Goal: Navigation & Orientation: Understand site structure

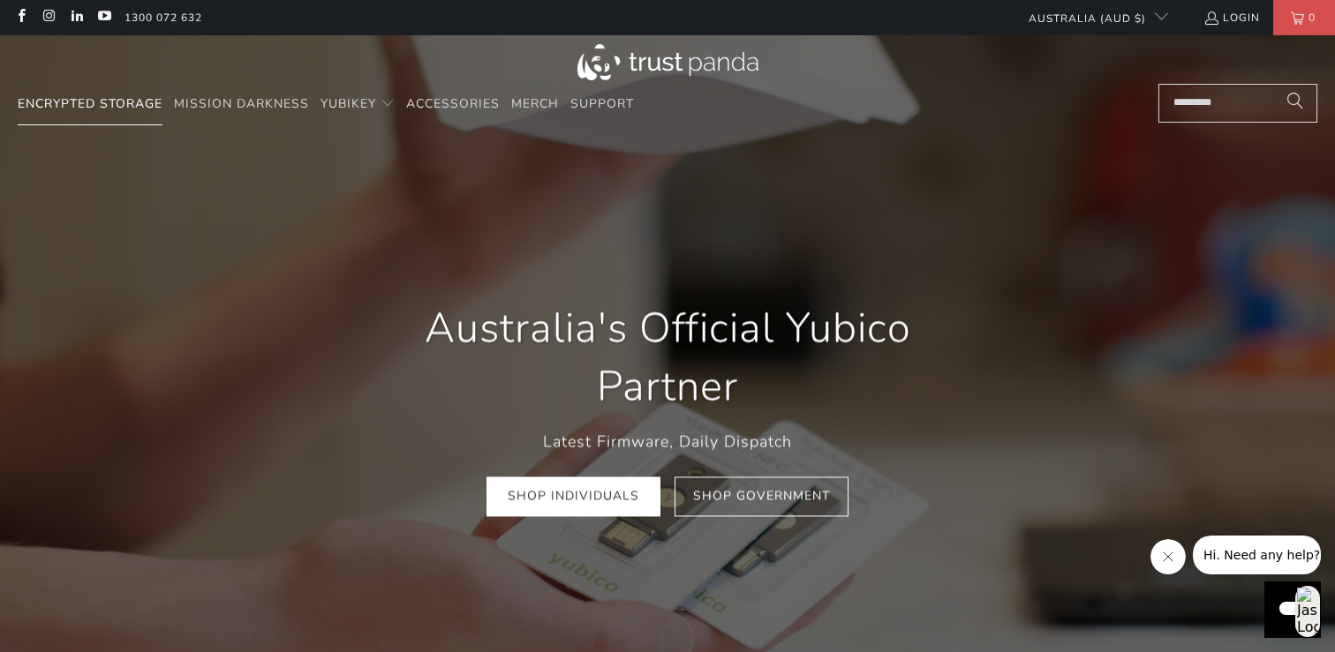
click at [118, 105] on span "Encrypted Storage" at bounding box center [90, 103] width 145 height 17
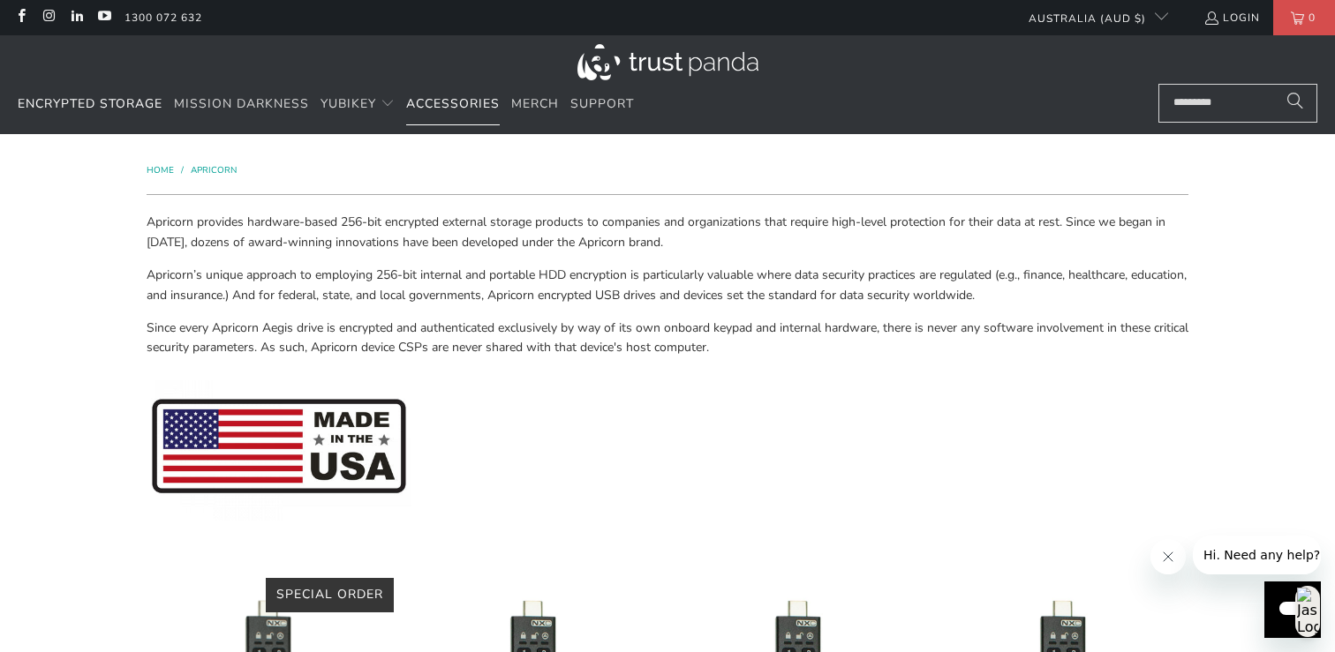
click at [480, 104] on span "Accessories" at bounding box center [453, 103] width 94 height 17
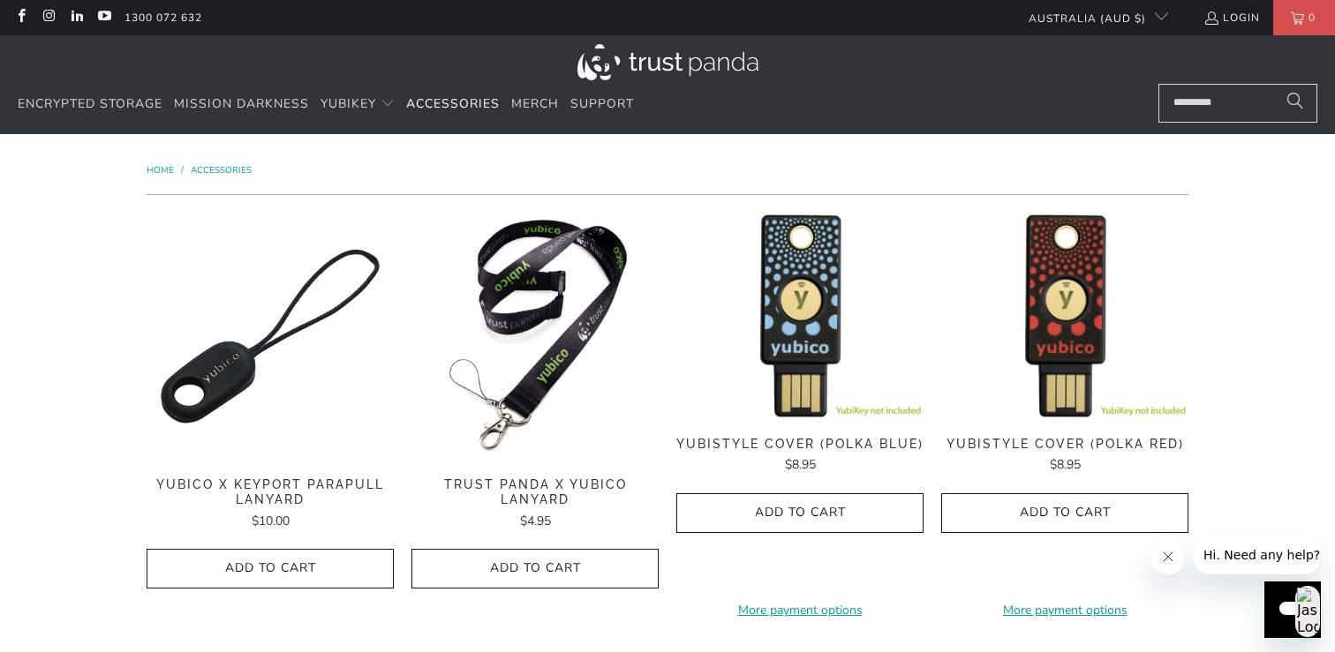
scroll to position [1, 0]
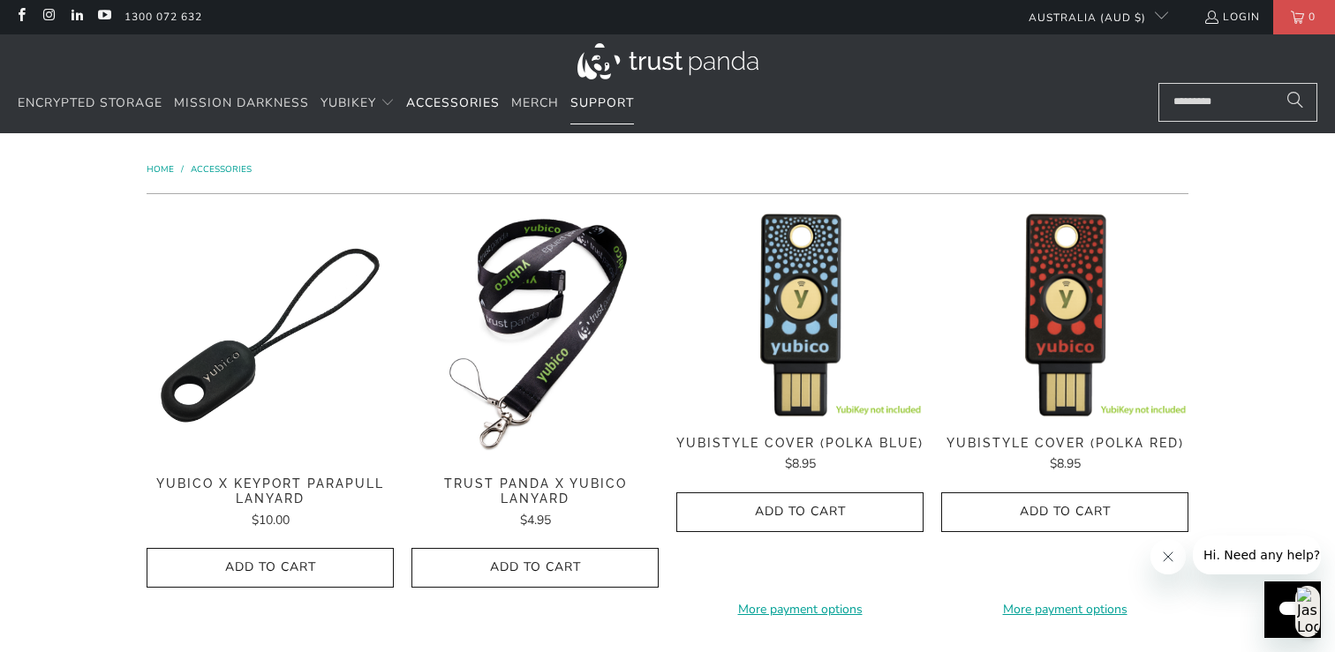
click at [599, 116] on link "Support" at bounding box center [602, 103] width 64 height 41
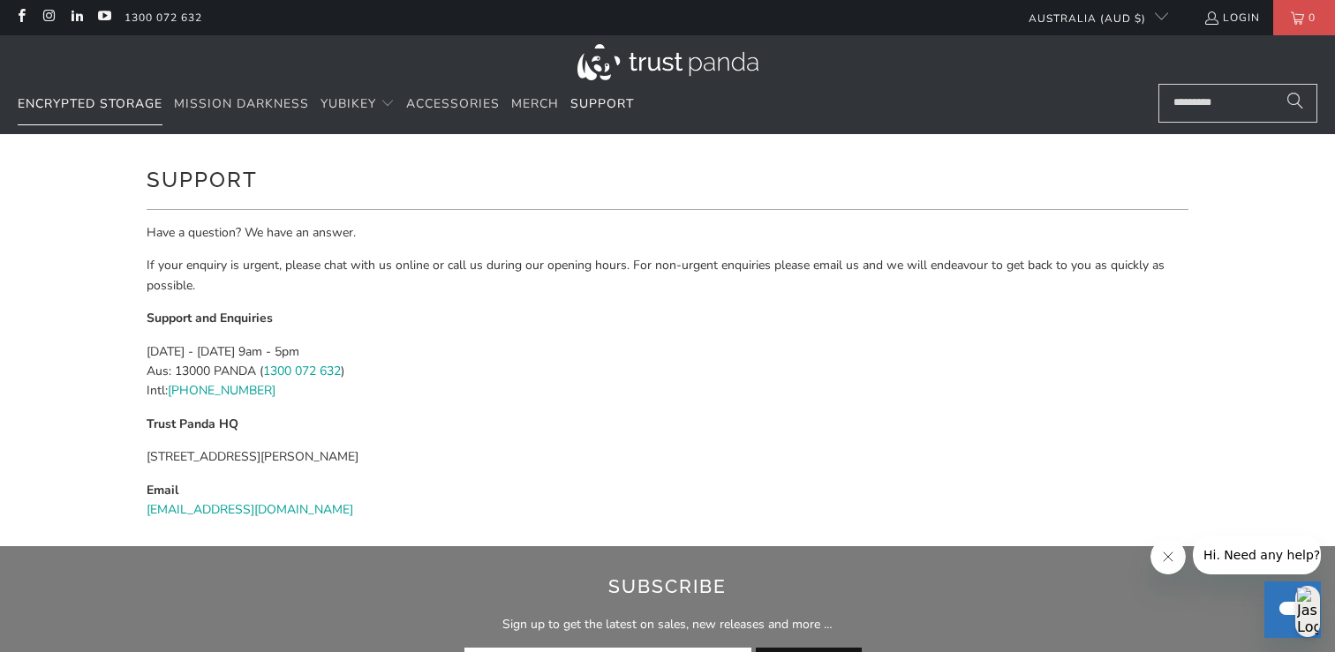
click at [107, 105] on span "Encrypted Storage" at bounding box center [90, 103] width 145 height 17
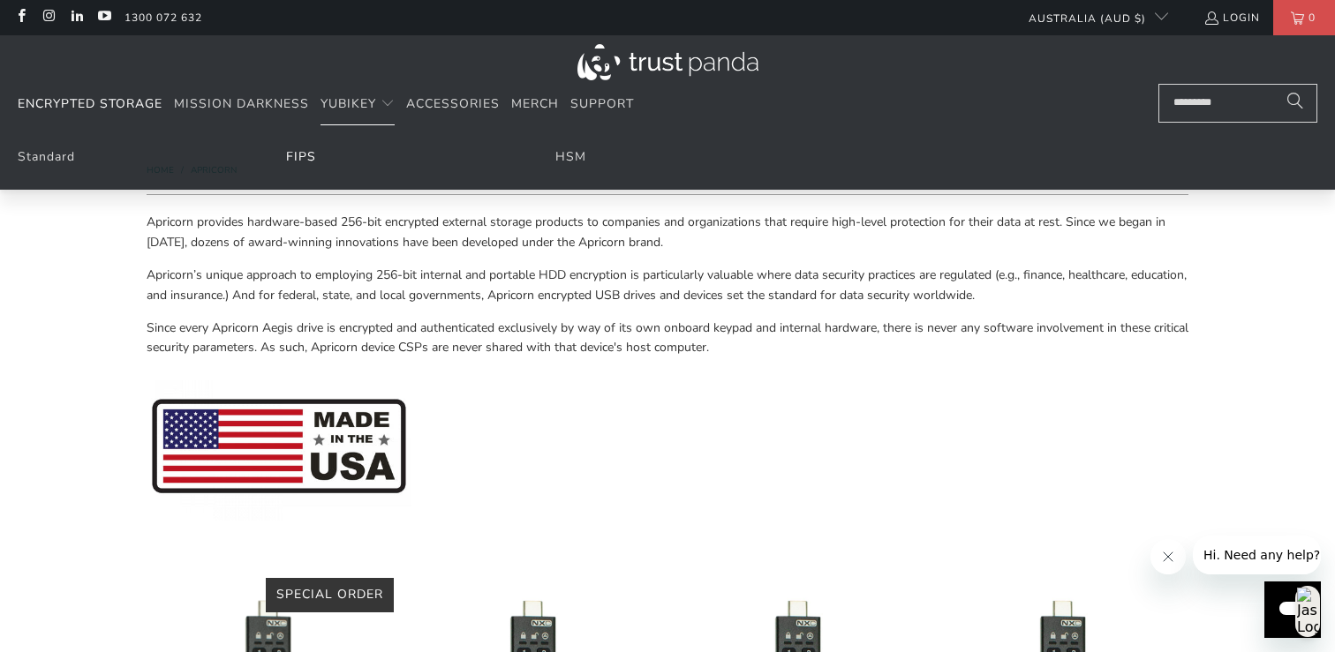
click at [306, 149] on link "FIPS" at bounding box center [301, 156] width 30 height 17
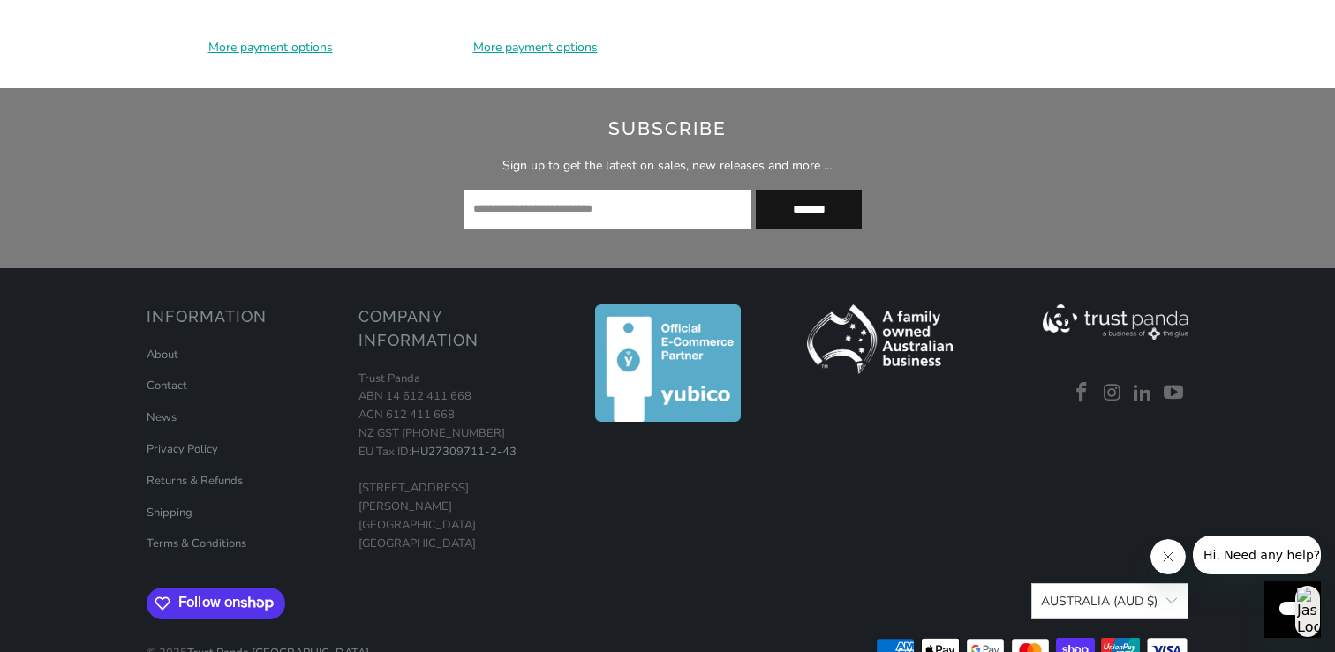
scroll to position [1580, 0]
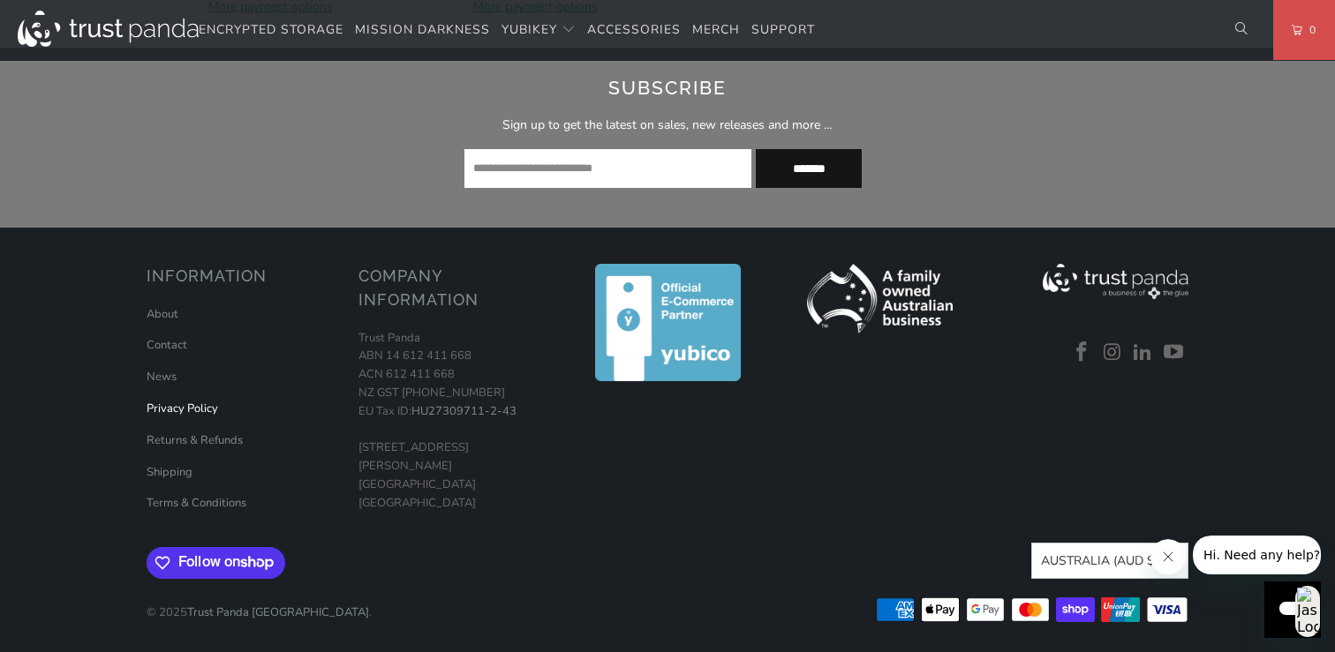
click at [185, 403] on link "Privacy Policy" at bounding box center [183, 409] width 72 height 16
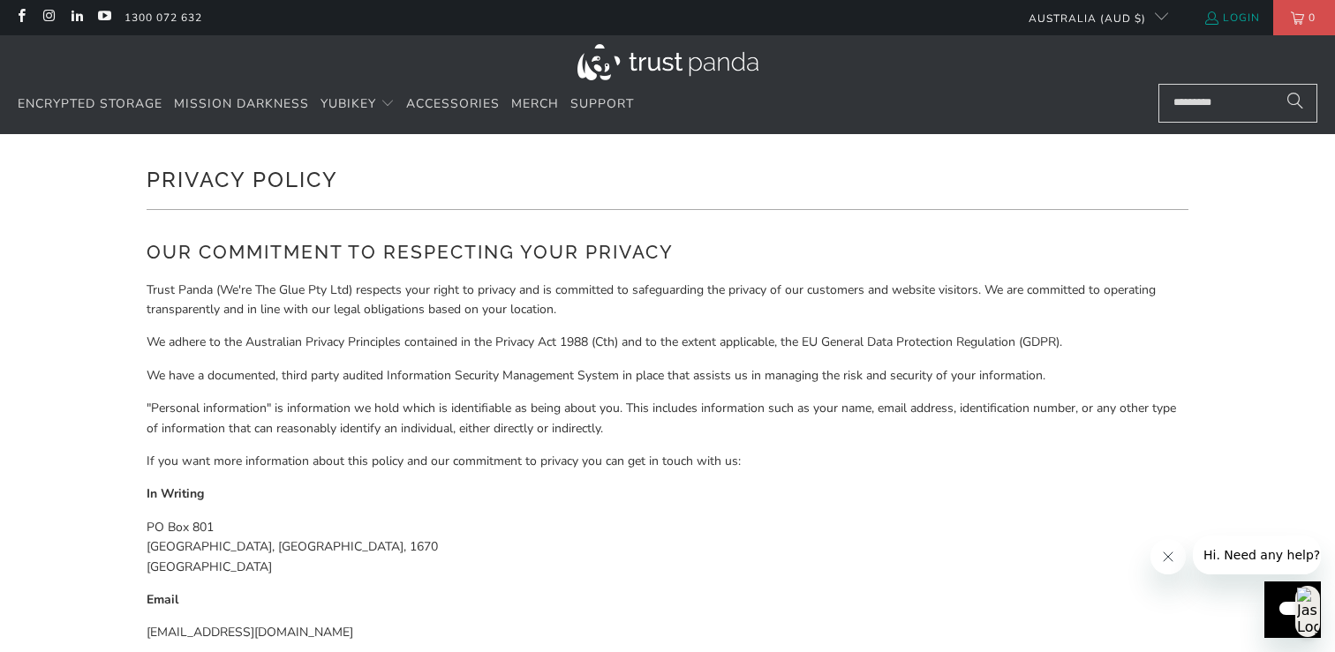
click at [1217, 10] on link "Login" at bounding box center [1231, 17] width 57 height 19
click at [103, 102] on span "Encrypted Storage" at bounding box center [90, 103] width 145 height 17
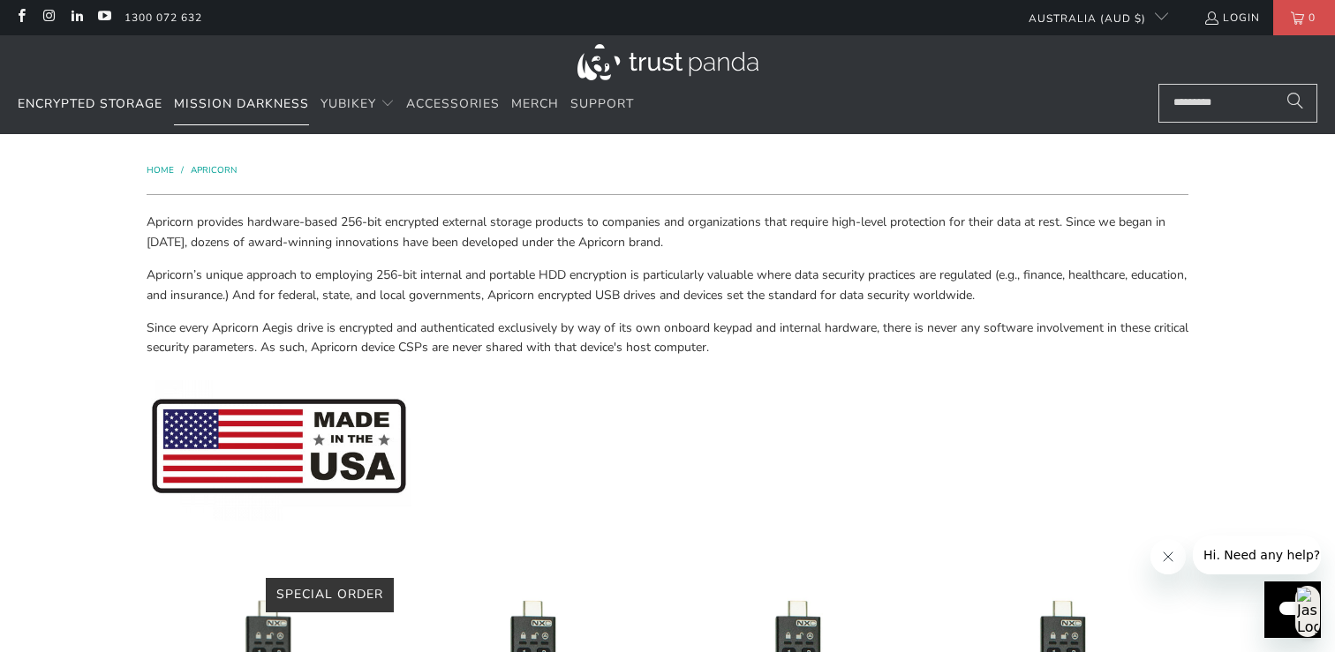
click at [260, 109] on span "Mission Darkness" at bounding box center [241, 103] width 135 height 17
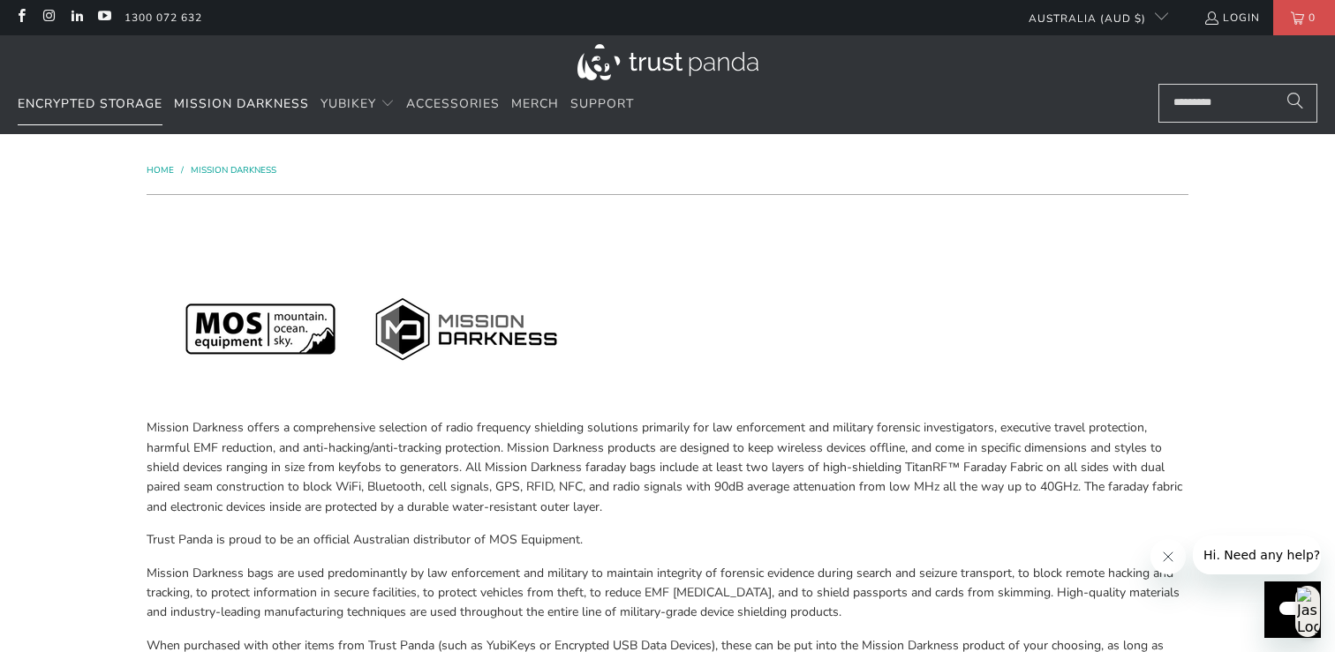
click at [124, 95] on span "Encrypted Storage" at bounding box center [90, 103] width 145 height 17
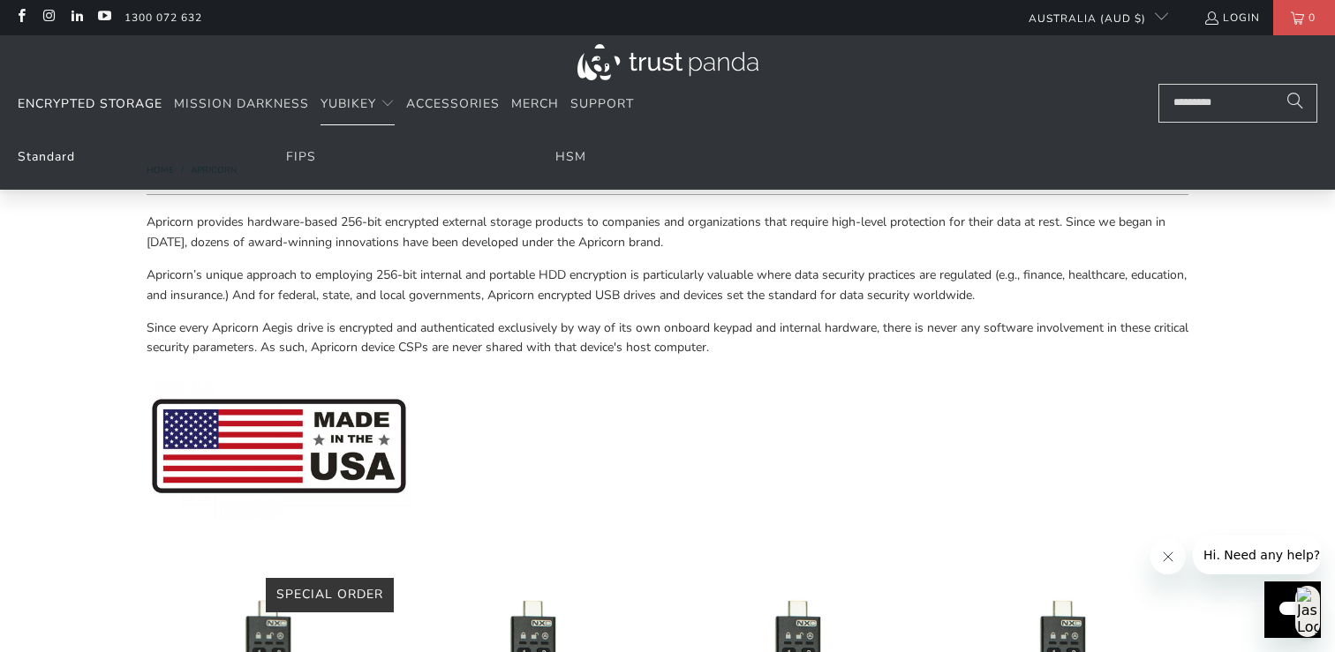
click at [67, 148] on link "Standard" at bounding box center [46, 156] width 57 height 17
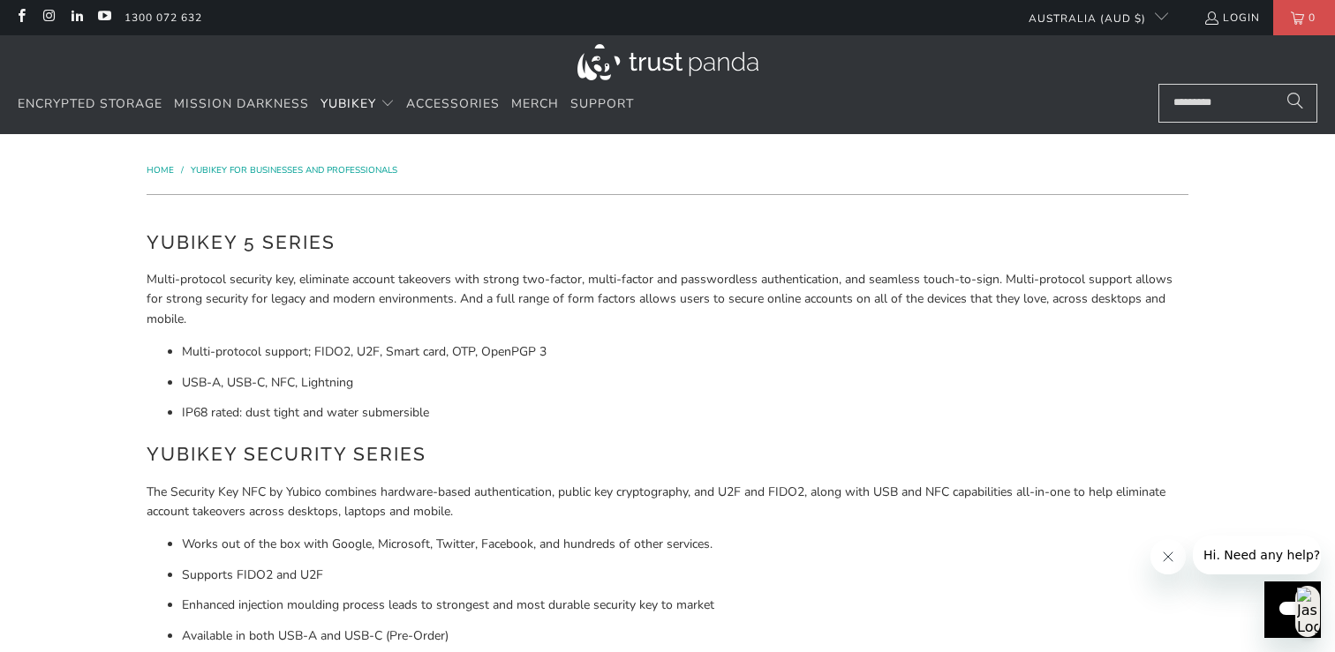
click at [721, 69] on img at bounding box center [667, 62] width 181 height 36
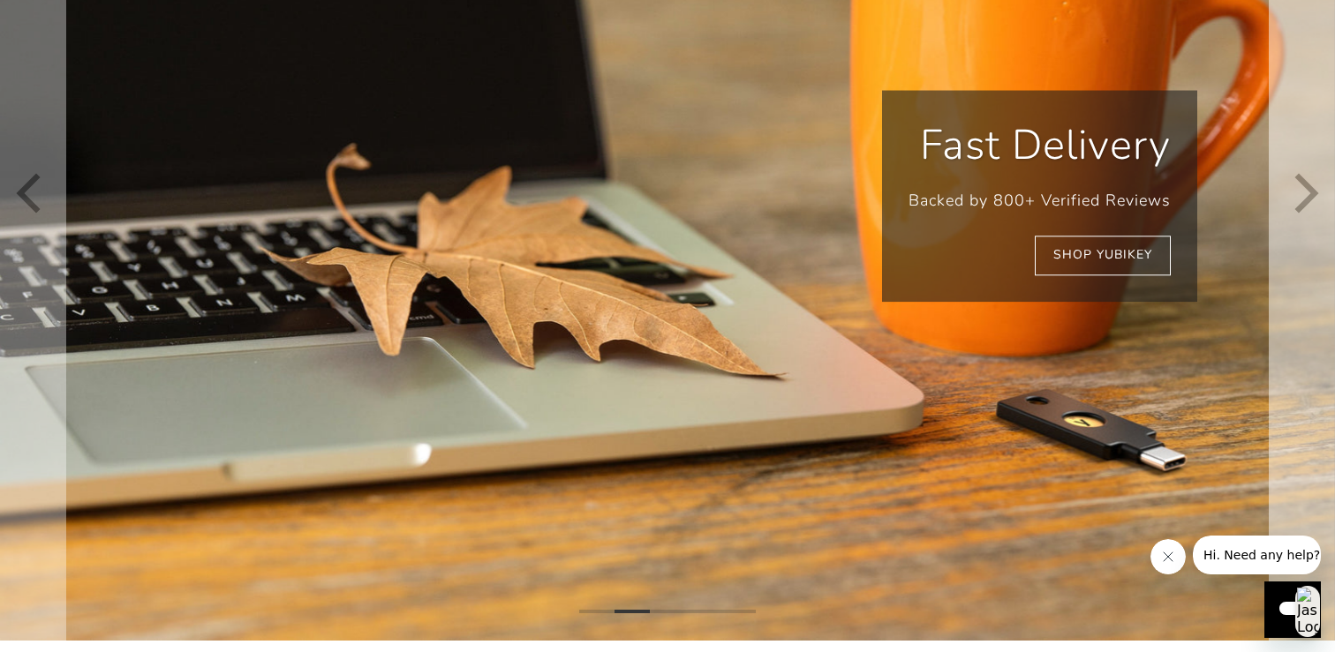
scroll to position [0, 252]
click at [1293, 188] on icon "Next" at bounding box center [1303, 195] width 40 height 534
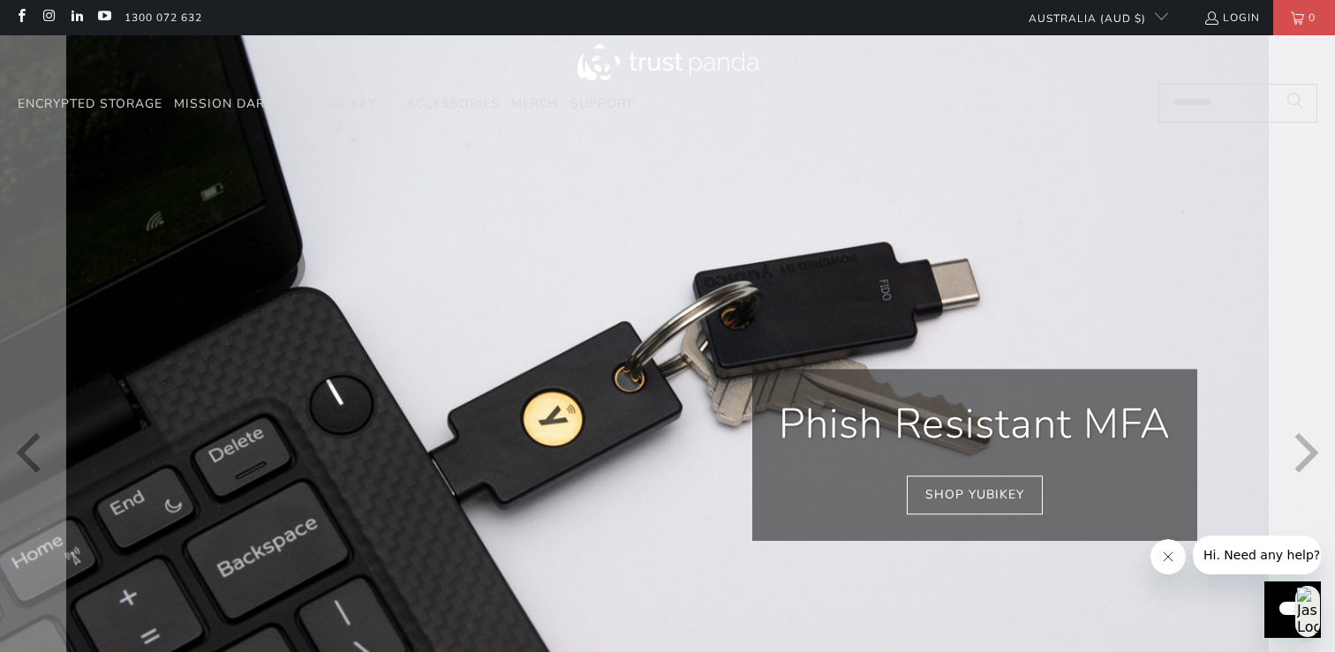
scroll to position [0, 504]
click at [1308, 451] on icon "Next" at bounding box center [1306, 455] width 24 height 40
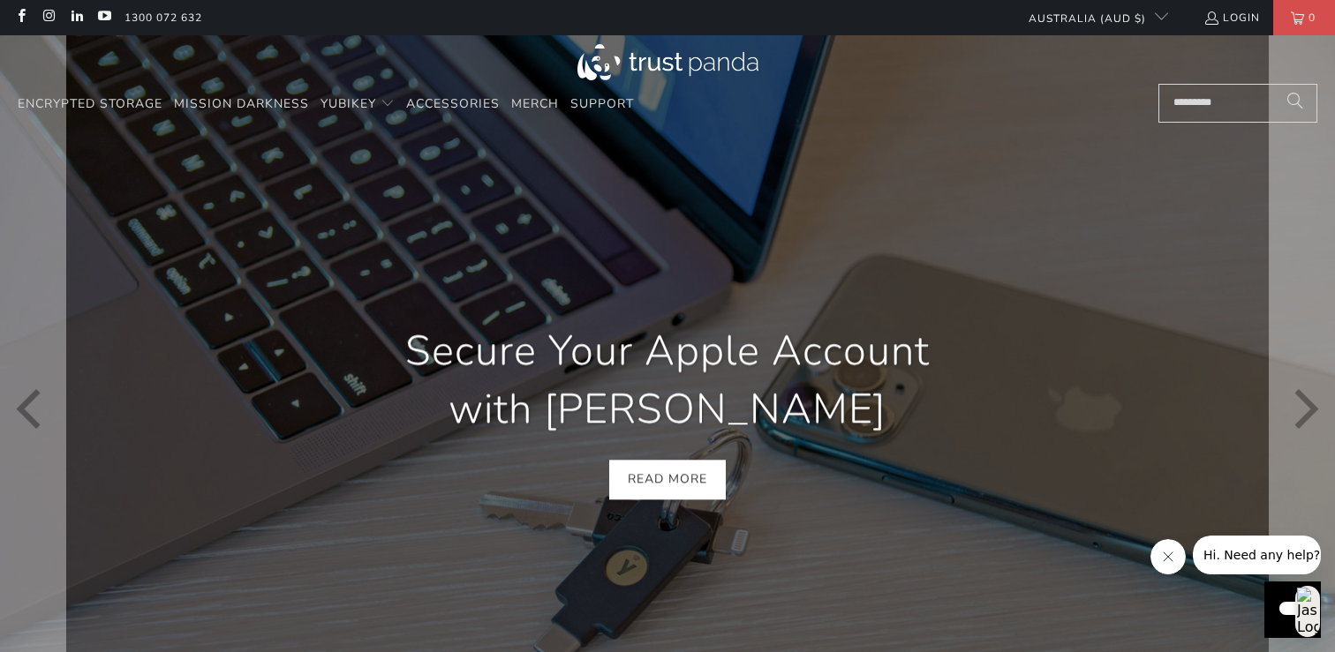
scroll to position [0, 756]
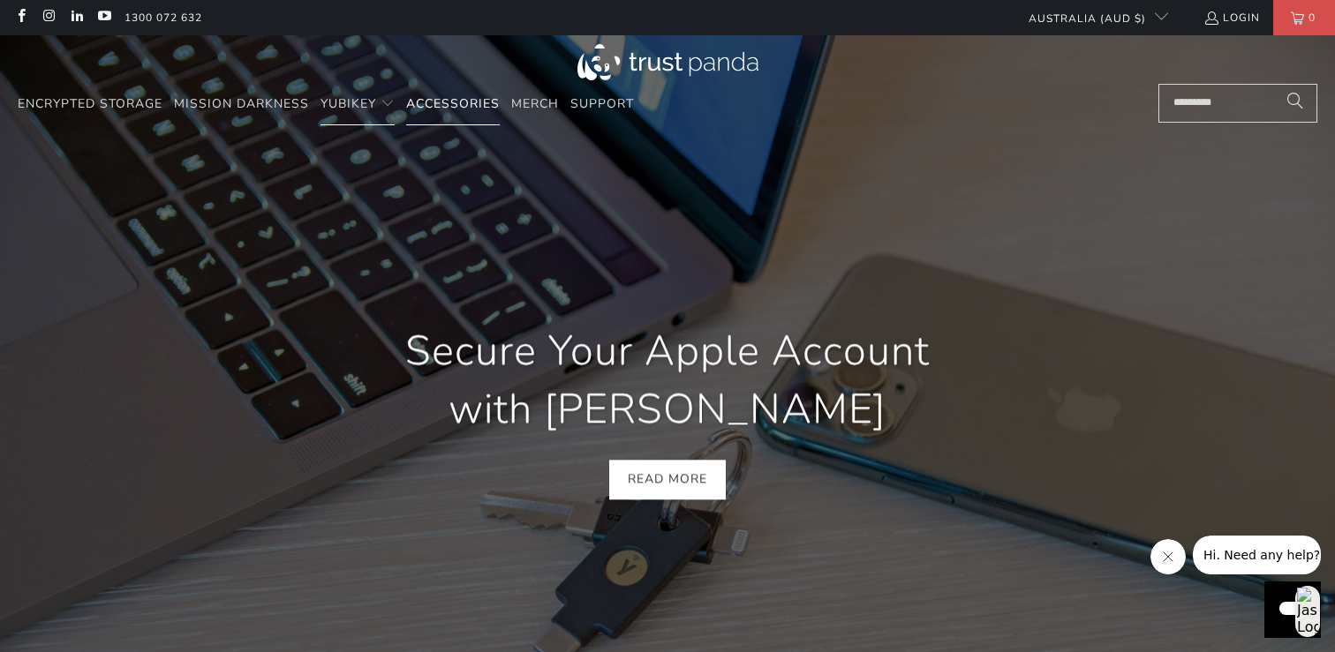
click at [442, 102] on span "Accessories" at bounding box center [453, 103] width 94 height 17
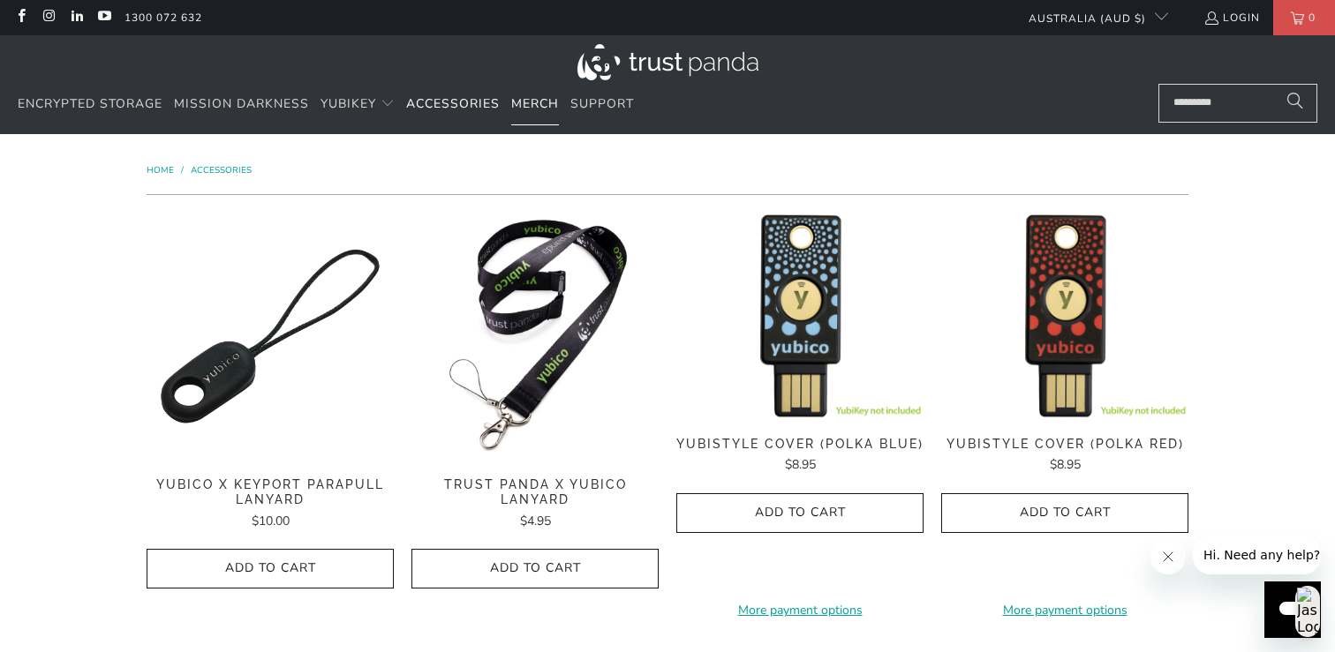
click at [536, 100] on span "Merch" at bounding box center [535, 103] width 48 height 17
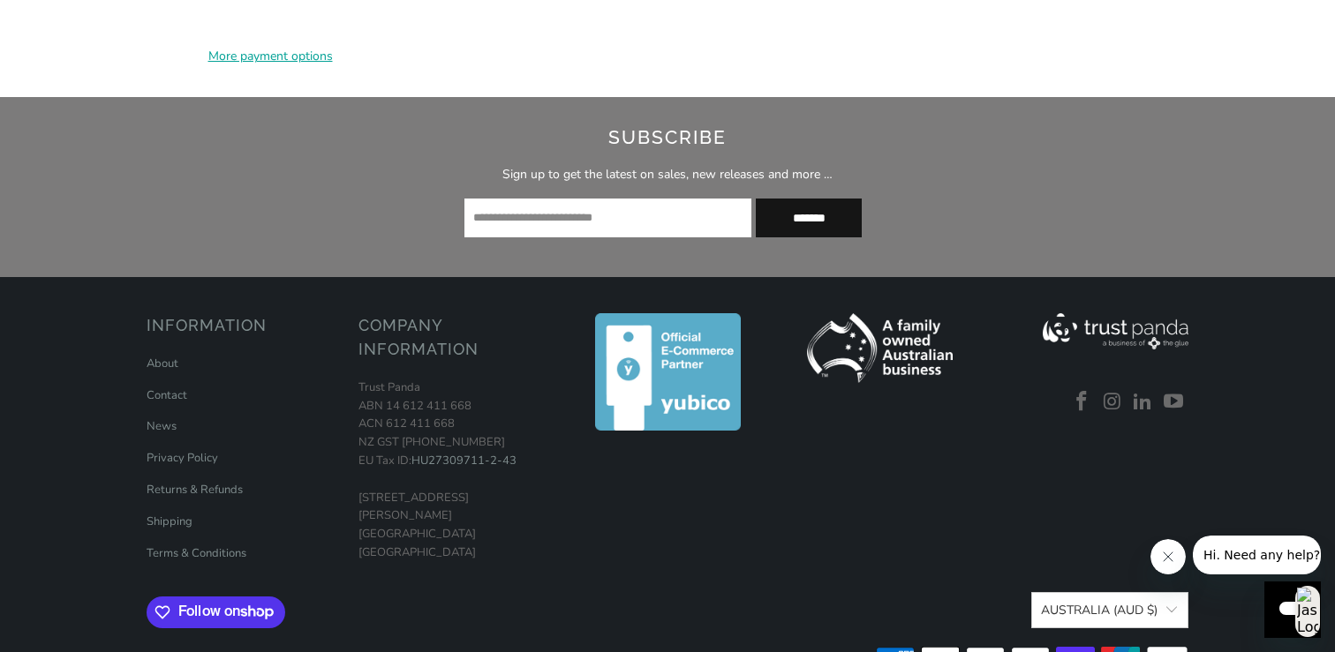
scroll to position [1126, 0]
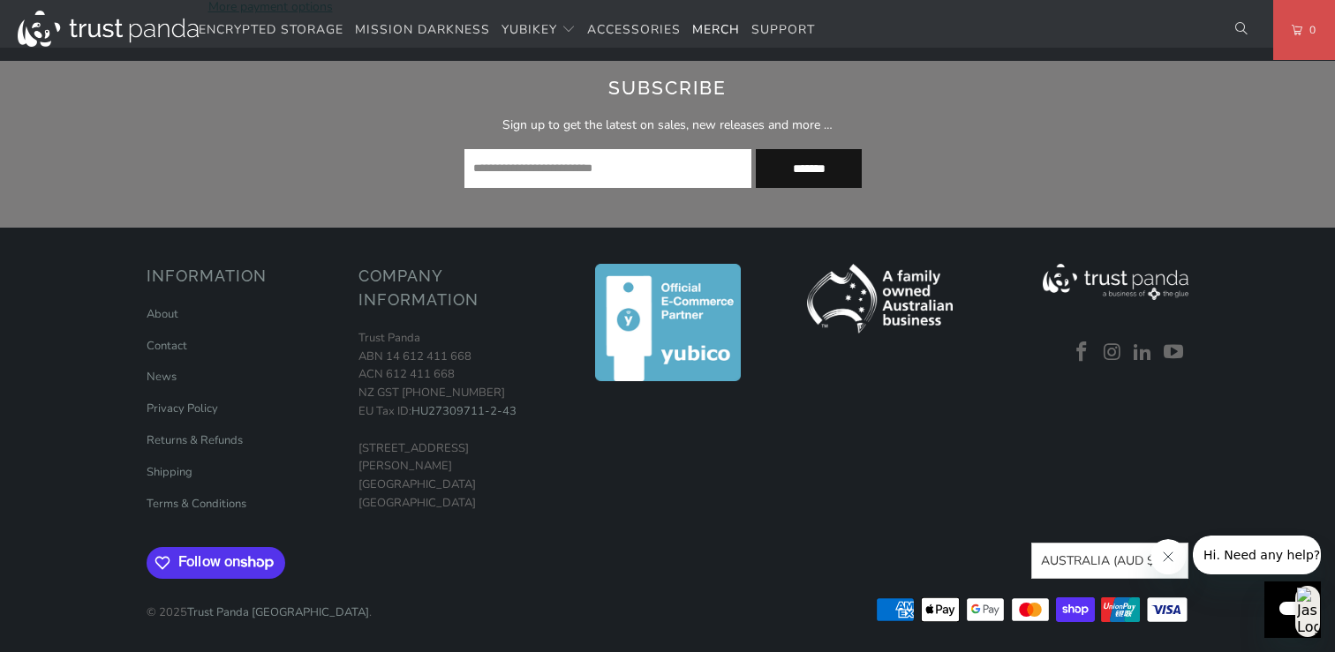
click at [1148, 284] on img at bounding box center [1116, 282] width 146 height 36
click at [166, 313] on link "About" at bounding box center [163, 314] width 32 height 16
